Goal: Task Accomplishment & Management: Use online tool/utility

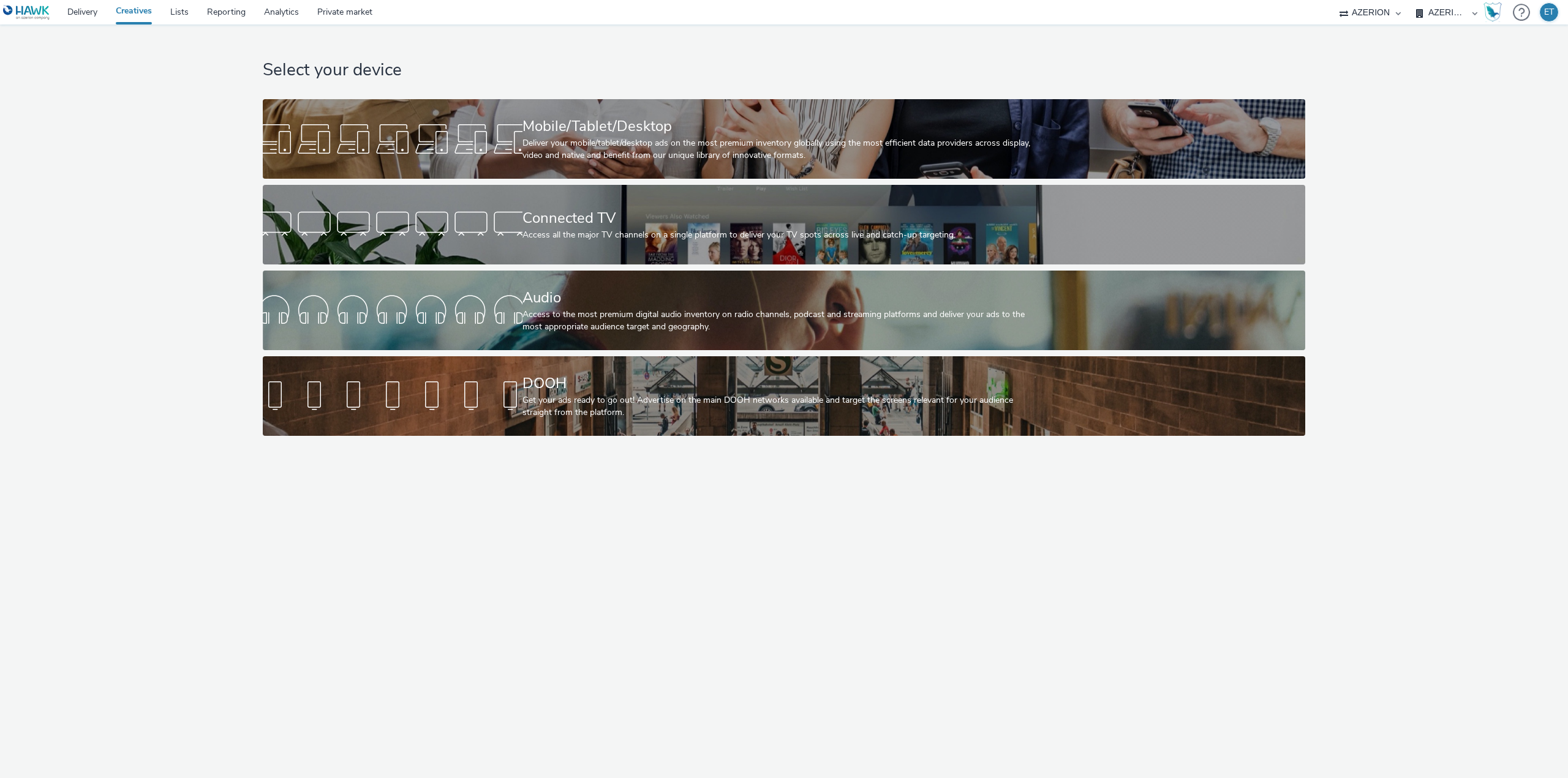
select select "79162ed7-0017-4339-93b0-3399b708648f"
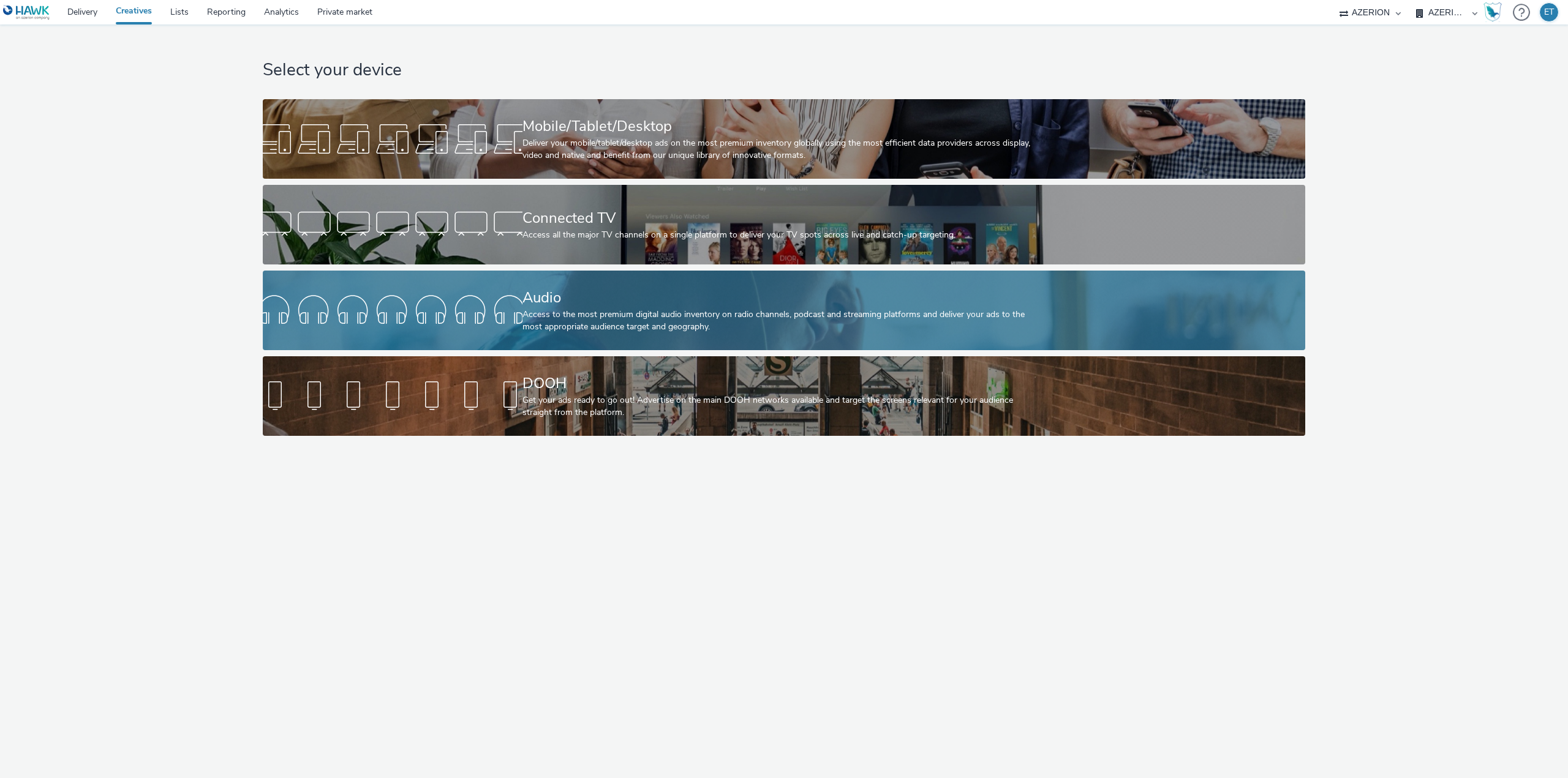
click at [591, 320] on div "Access to the most premium digital audio inventory on radio channels, podcast a…" at bounding box center [781, 321] width 519 height 25
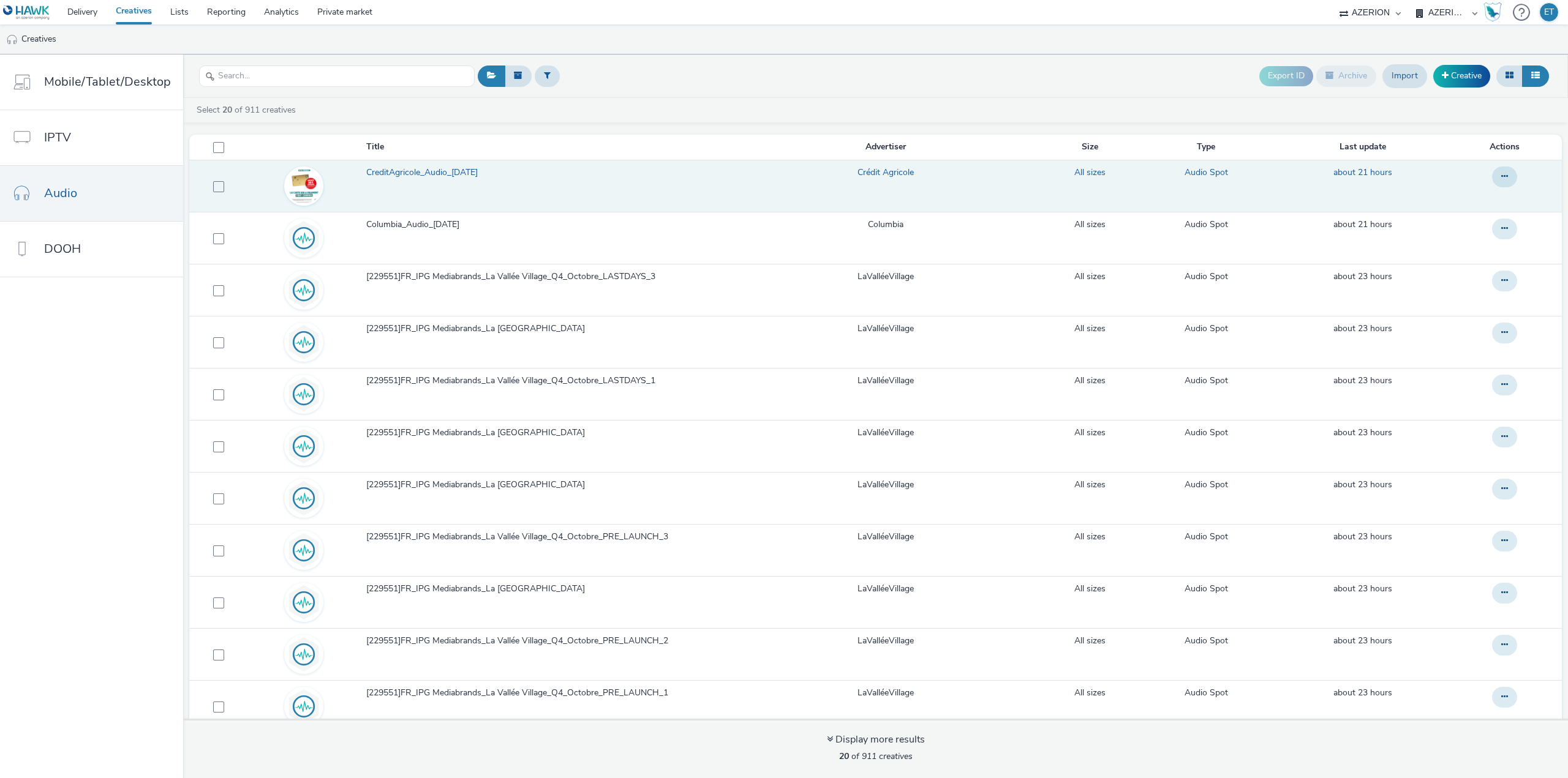
click at [408, 172] on span "CreditAgricole_Audio_[DATE]" at bounding box center [424, 172] width 116 height 12
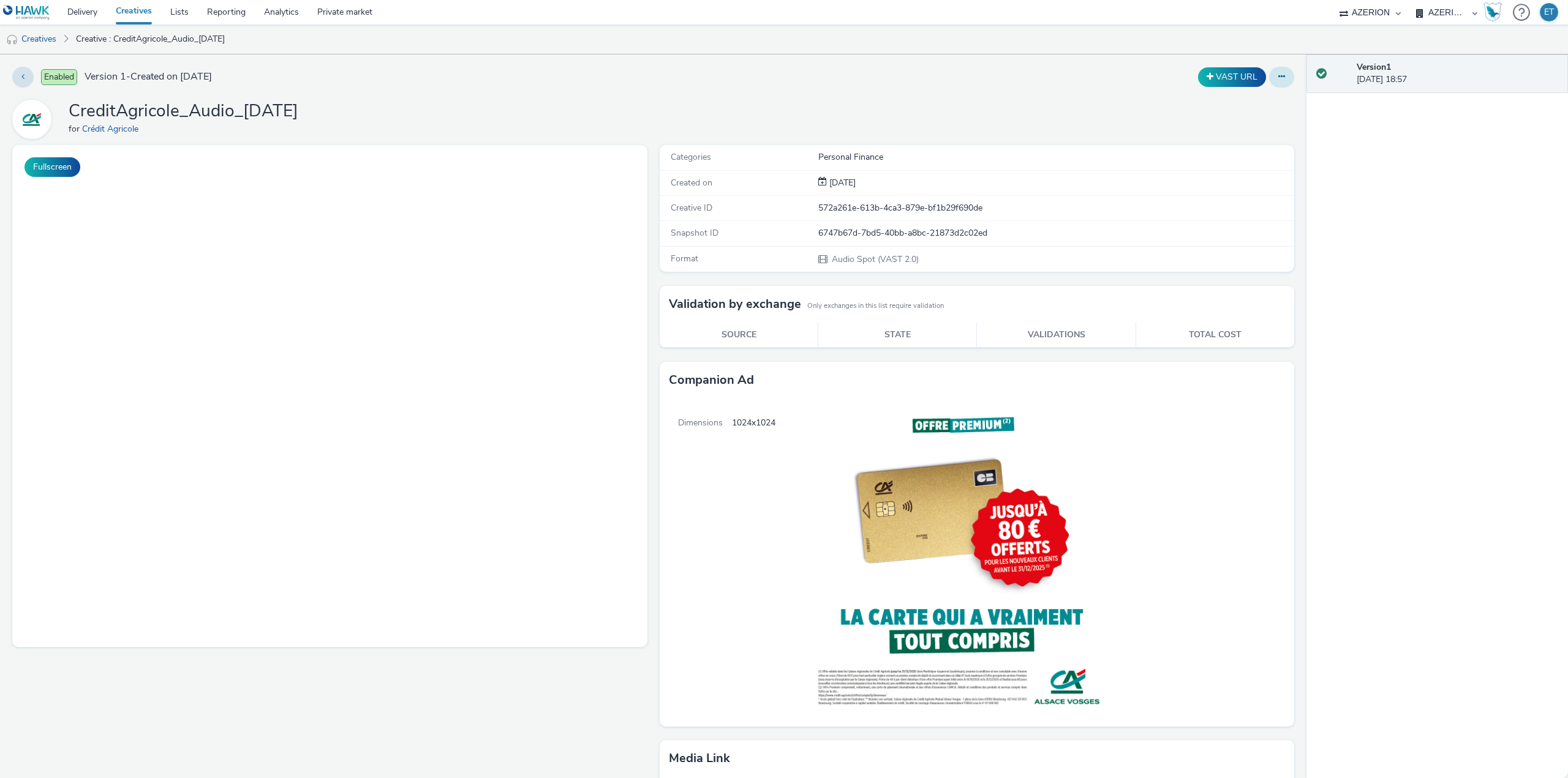
click at [1278, 76] on icon at bounding box center [1281, 76] width 6 height 9
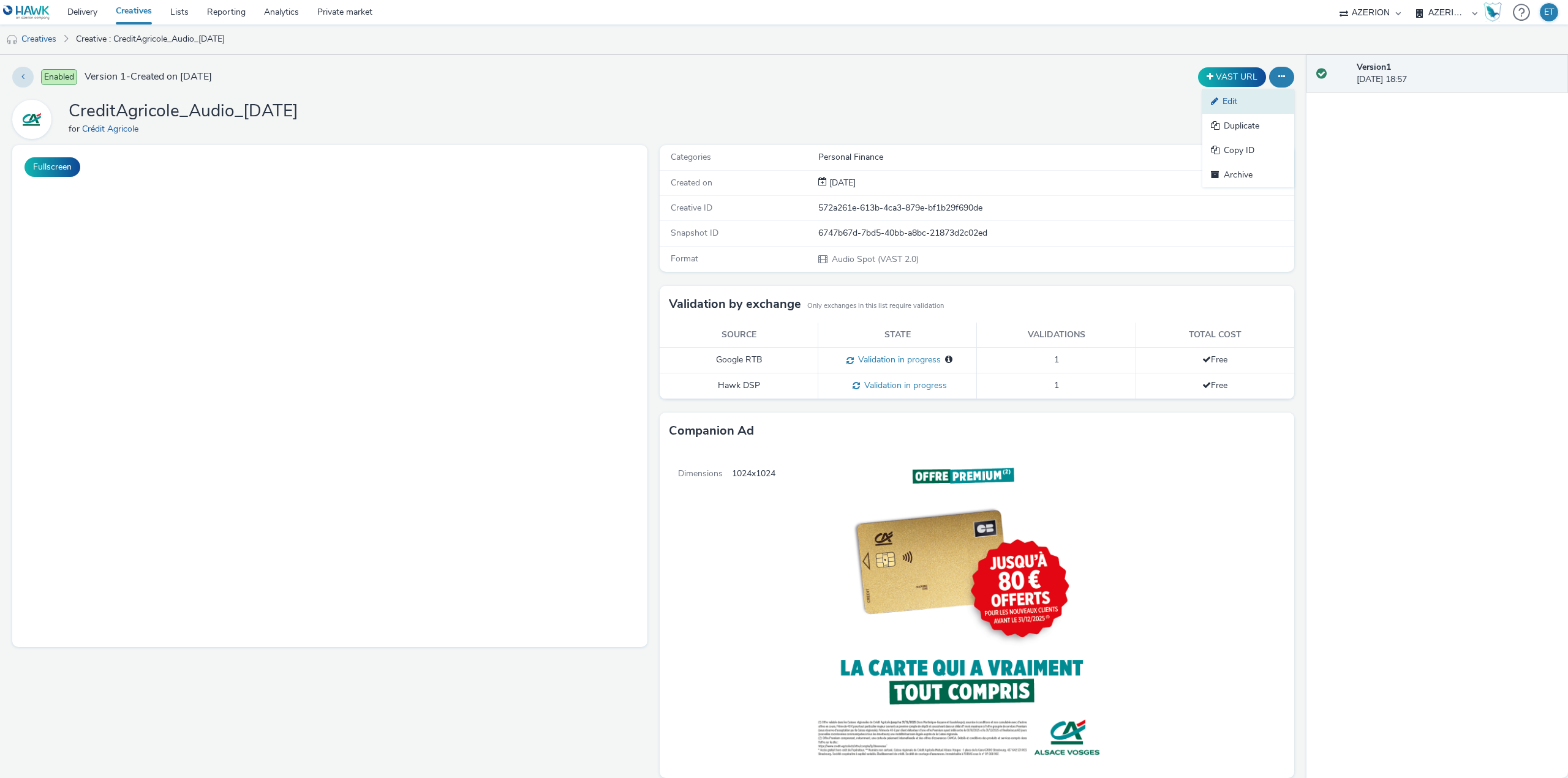
click at [1256, 96] on link "Edit" at bounding box center [1248, 102] width 92 height 25
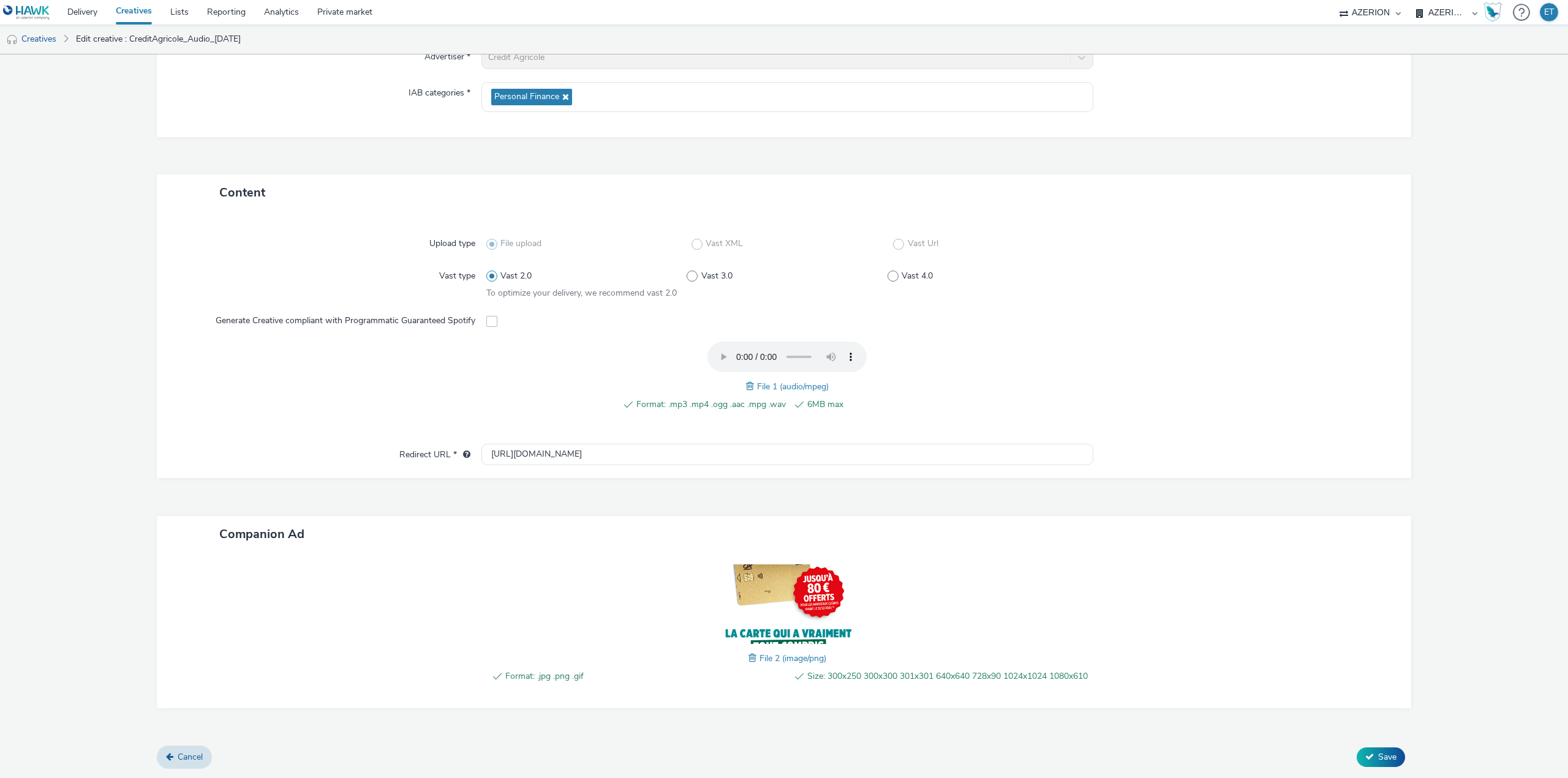
scroll to position [180, 0]
drag, startPoint x: 596, startPoint y: 444, endPoint x: 482, endPoint y: 430, distance: 114.9
click at [482, 444] on div "[URL][DOMAIN_NAME]" at bounding box center [787, 455] width 612 height 22
paste input "s://[DOMAIN_NAME][URL]"
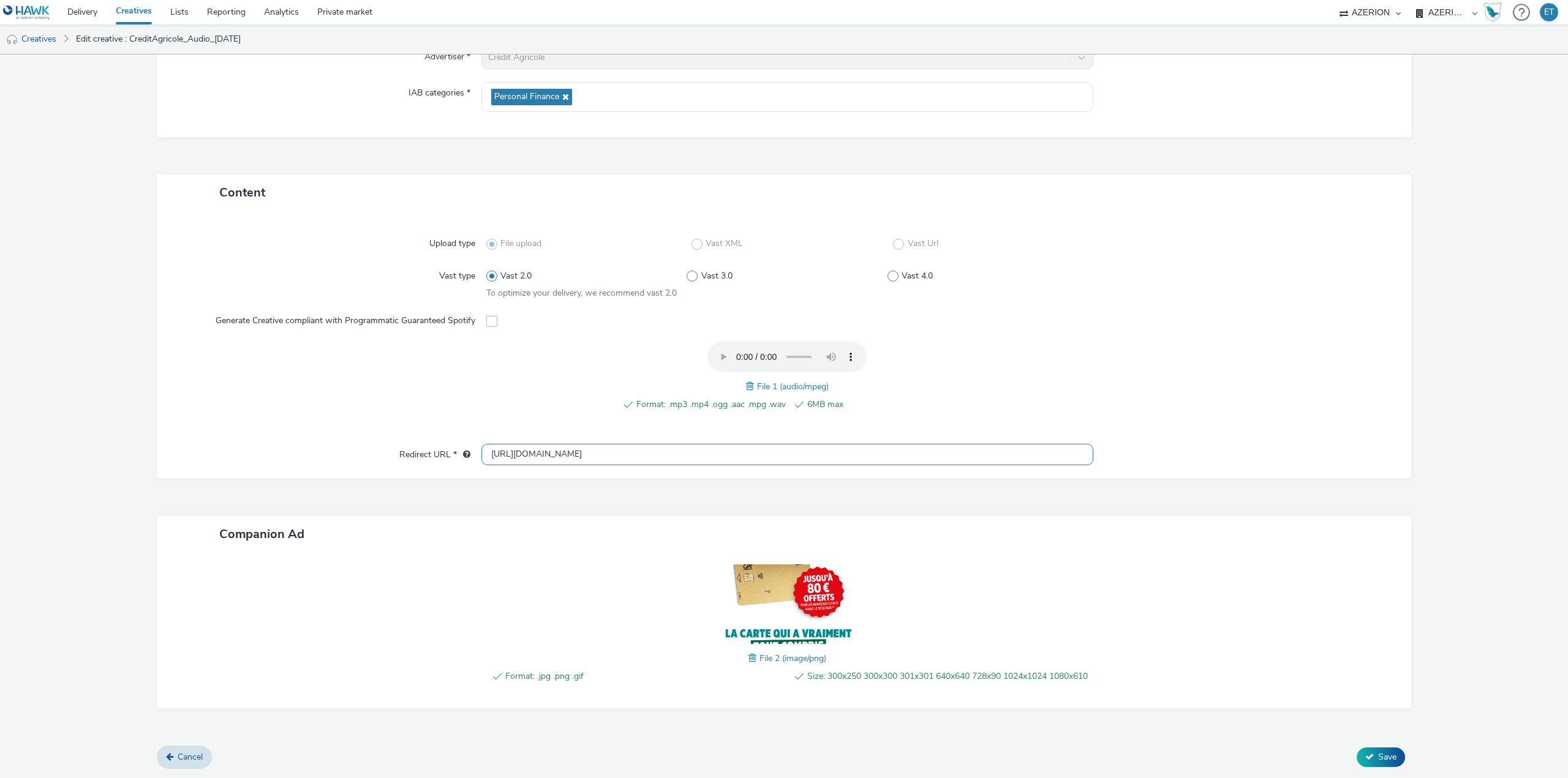
type input "[URL][DOMAIN_NAME]"
click at [558, 477] on div "Content Upload type File upload Vast XML Vast Url Vast type Vast 2.0 Vast 3.0 V…" at bounding box center [783, 460] width 1254 height 572
click at [1362, 750] on button "Save" at bounding box center [1380, 757] width 48 height 19
